Goal: Find specific page/section: Find specific page/section

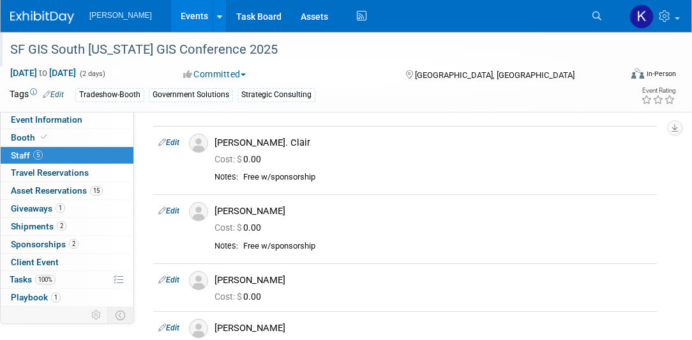
click at [54, 47] on div "SF GIS South [US_STATE] GIS Conference 2025" at bounding box center [308, 49] width 604 height 23
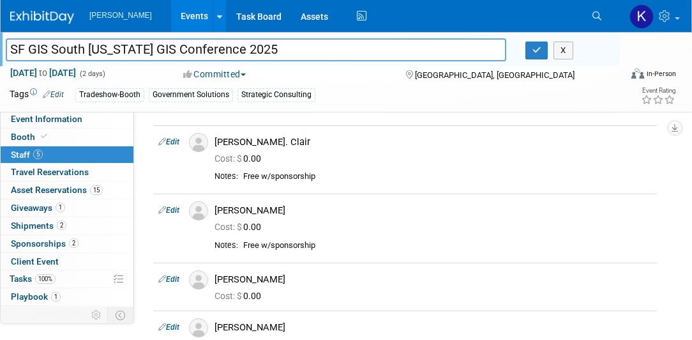
click at [597, 17] on icon at bounding box center [596, 15] width 9 height 9
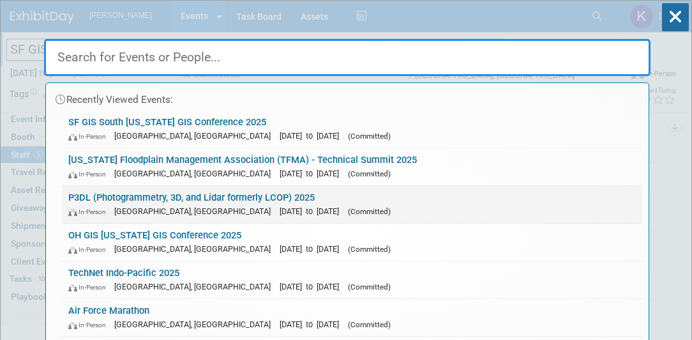
click at [133, 190] on link "P3DL (Photogrammetry, 3D, and Lidar formerly LCOP) 2025 In-Person Springfield, …" at bounding box center [352, 204] width 580 height 37
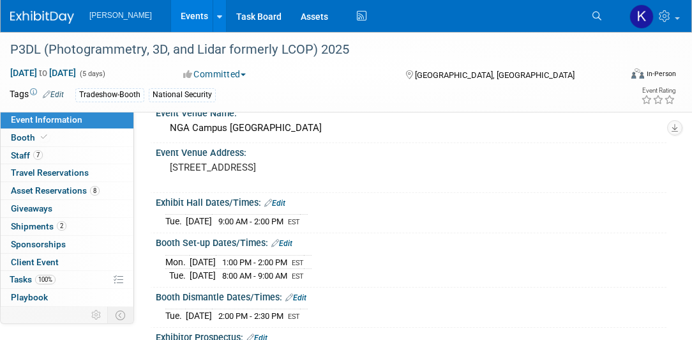
scroll to position [73, 0]
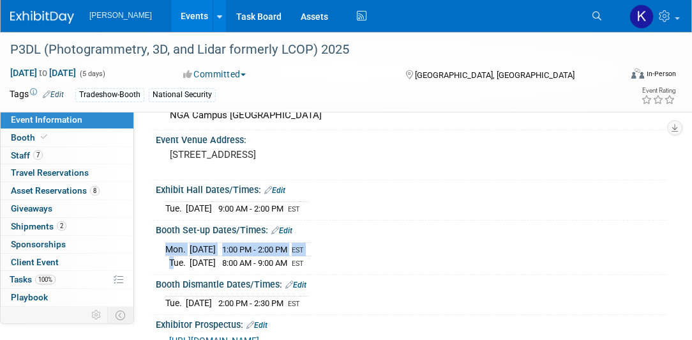
drag, startPoint x: 168, startPoint y: 258, endPoint x: 345, endPoint y: 262, distance: 176.8
click at [345, 262] on div "[DATE] 1:00 PM - 2:00 PM EST [DATE] 8:00 AM - 9:00 AM EST" at bounding box center [410, 254] width 491 height 31
drag, startPoint x: 345, startPoint y: 262, endPoint x: 401, endPoint y: 274, distance: 57.5
click at [401, 274] on div "Booth Dismantle Dates/Times: Edit" at bounding box center [411, 282] width 511 height 17
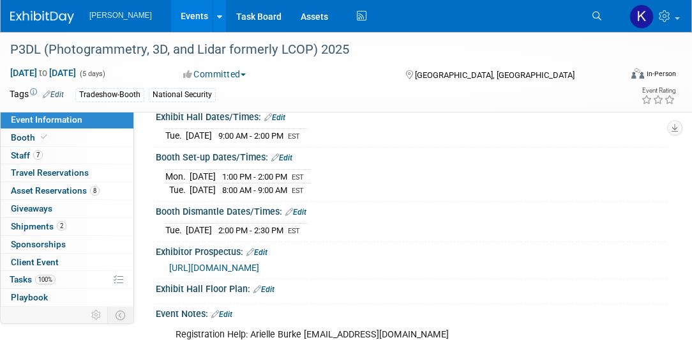
scroll to position [109, 0]
